Goal: Task Accomplishment & Management: Complete application form

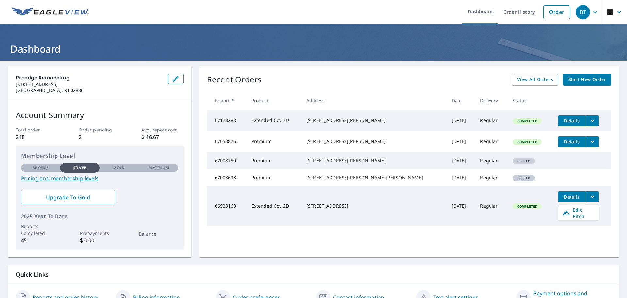
click at [577, 78] on span "Start New Order" at bounding box center [587, 79] width 38 height 8
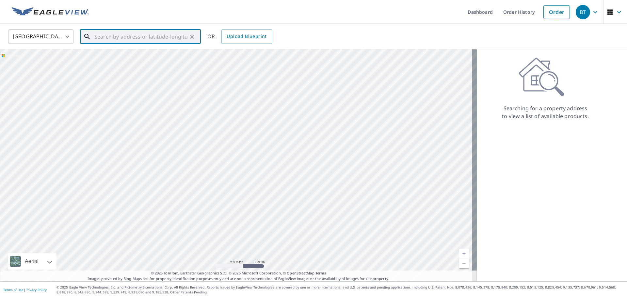
paste input "[STREET_ADDRESS]"
click at [104, 36] on input "[STREET_ADDRESS][PERSON_NAME]" at bounding box center [140, 36] width 93 height 18
click at [102, 35] on input "[STREET_ADDRESS][PERSON_NAME]" at bounding box center [140, 36] width 93 height 18
click at [165, 37] on input "[STREET_ADDRESS][PERSON_NAME]" at bounding box center [140, 36] width 93 height 18
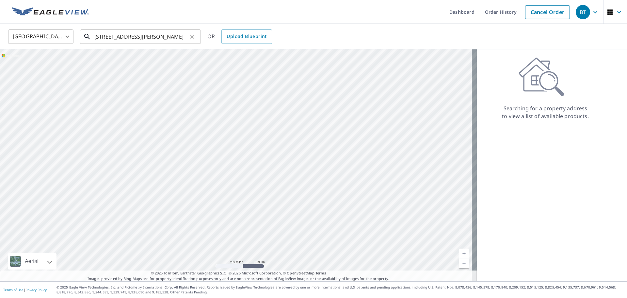
click at [129, 33] on input "[STREET_ADDRESS][PERSON_NAME]" at bounding box center [140, 36] width 93 height 18
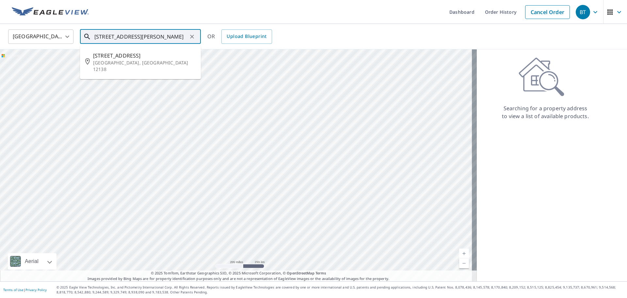
click at [167, 41] on input "[STREET_ADDRESS][PERSON_NAME]" at bounding box center [140, 36] width 93 height 18
type input "[STREET_ADDRESS]"
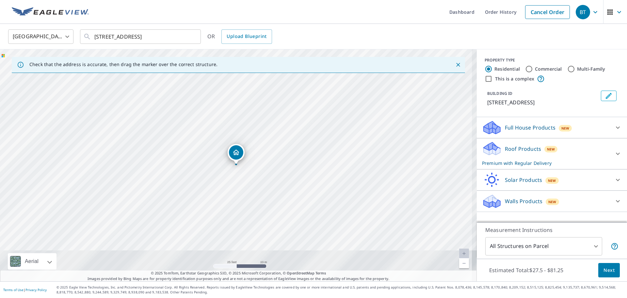
drag, startPoint x: 238, startPoint y: 181, endPoint x: 250, endPoint y: 78, distance: 103.5
click at [250, 78] on div "[STREET_ADDRESS]" at bounding box center [238, 165] width 477 height 232
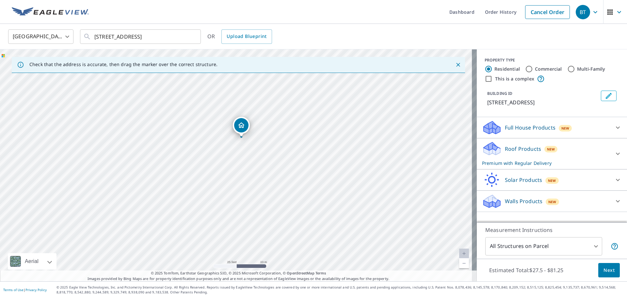
drag, startPoint x: 250, startPoint y: 131, endPoint x: 244, endPoint y: 150, distance: 20.1
click at [244, 150] on div "[STREET_ADDRESS]" at bounding box center [238, 165] width 477 height 232
drag, startPoint x: 279, startPoint y: 153, endPoint x: 263, endPoint y: 223, distance: 71.7
click at [263, 223] on div "[STREET_ADDRESS]" at bounding box center [238, 165] width 477 height 232
click at [607, 272] on span "Next" at bounding box center [609, 270] width 11 height 8
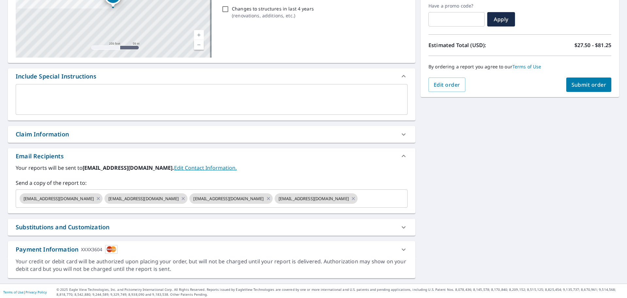
scroll to position [114, 0]
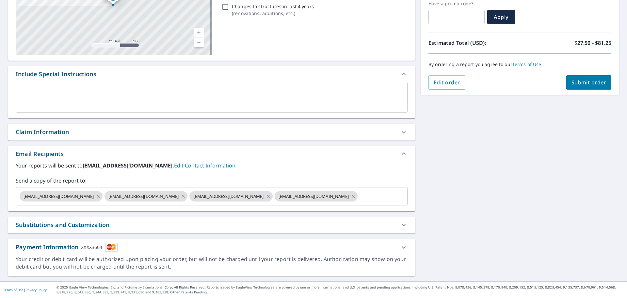
click at [566, 79] on button "Submit order" at bounding box center [588, 82] width 45 height 14
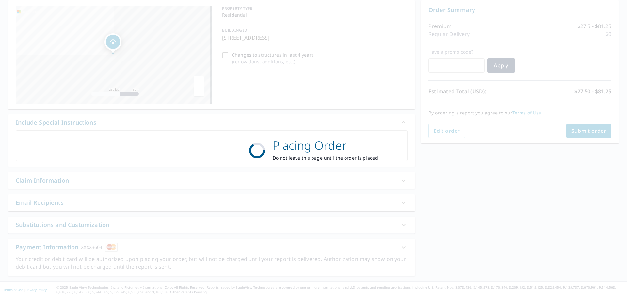
scroll to position [65, 0]
